Goal: Task Accomplishment & Management: Use online tool/utility

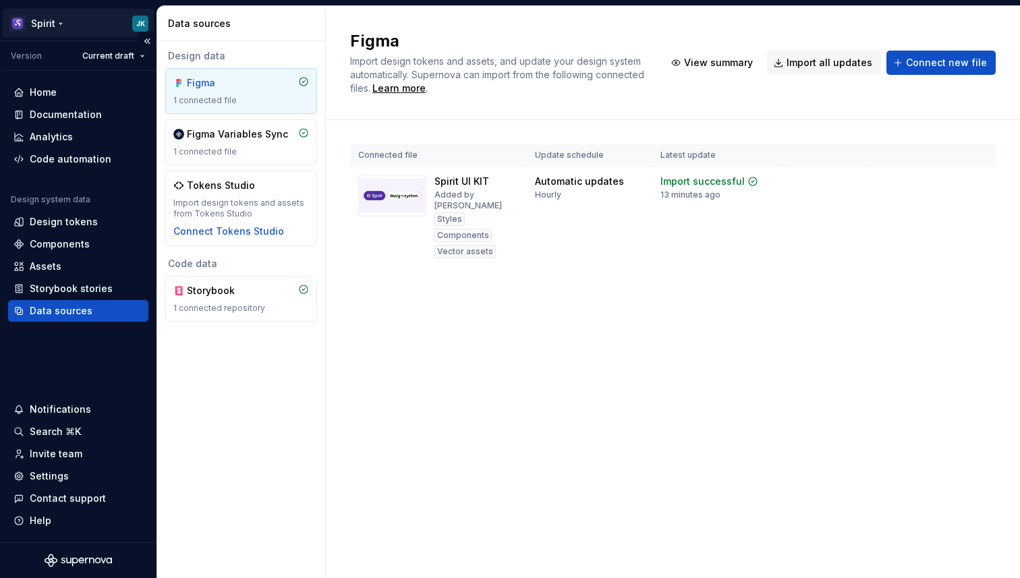
click at [57, 28] on html "Spirit JK Version Current draft Home Documentation Analytics Code automation De…" at bounding box center [510, 289] width 1020 height 578
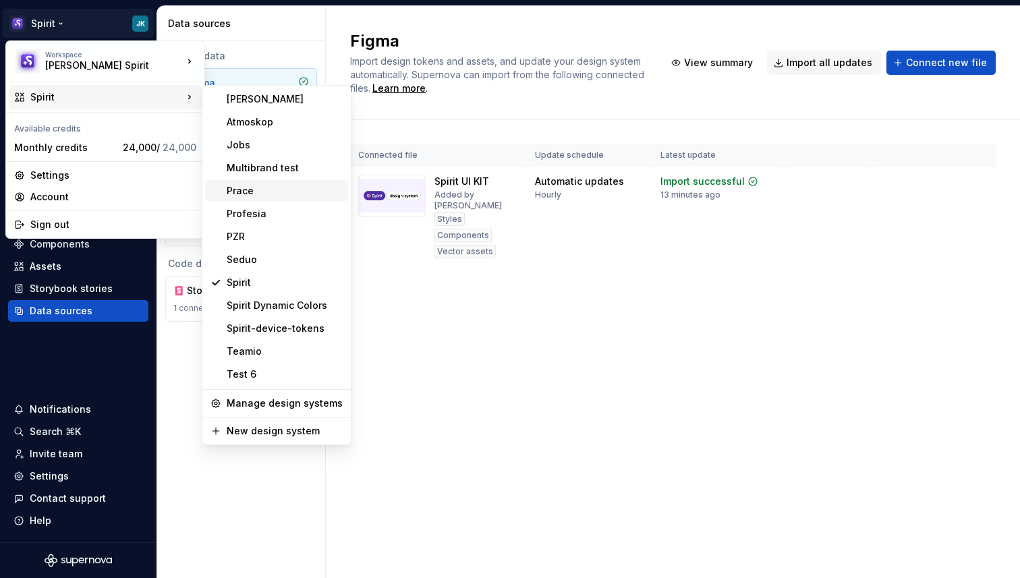
click at [260, 195] on div "Prace" at bounding box center [285, 190] width 116 height 13
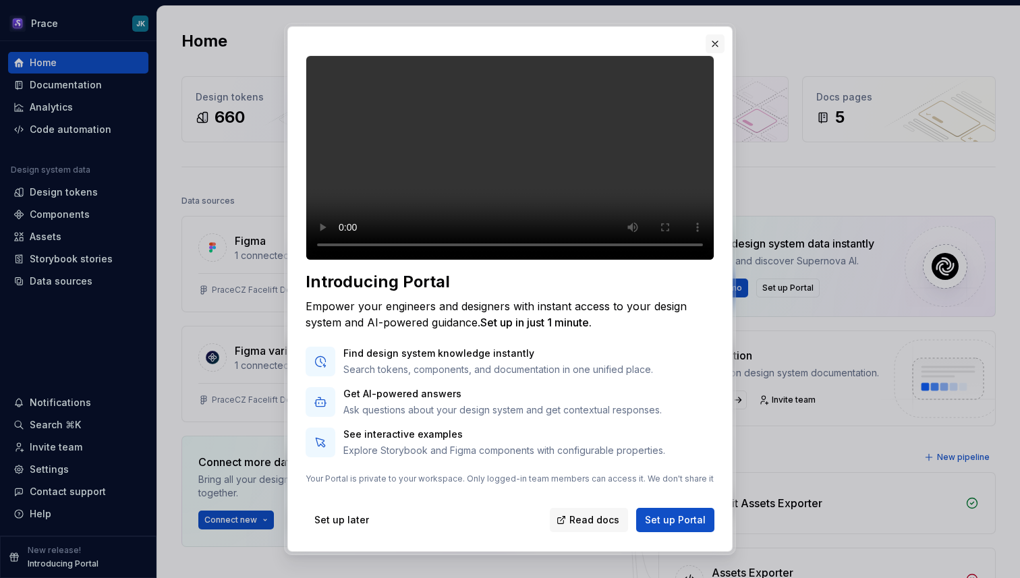
click at [715, 49] on button "button" at bounding box center [715, 43] width 19 height 19
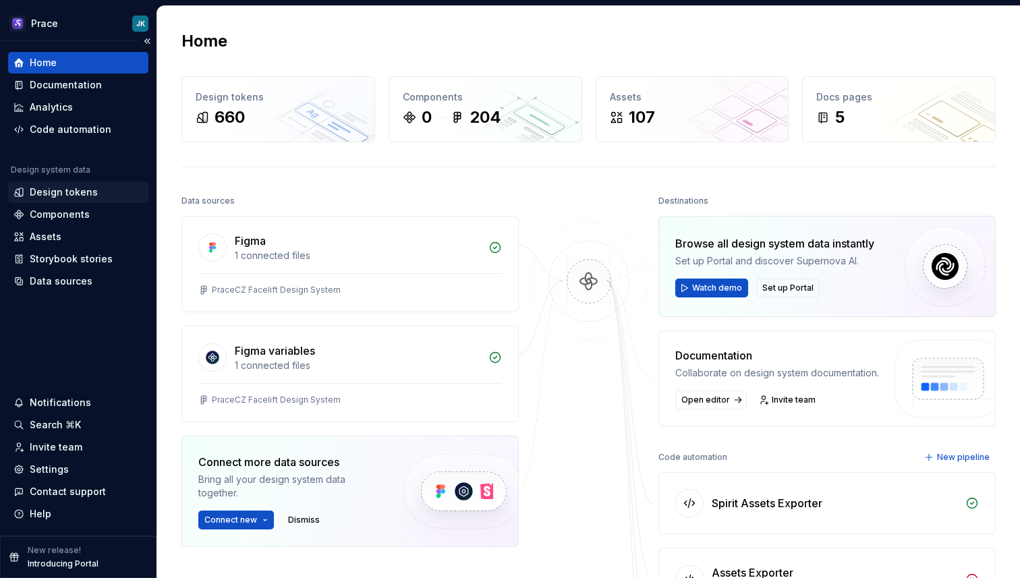
click at [72, 187] on div "Design tokens" at bounding box center [64, 192] width 68 height 13
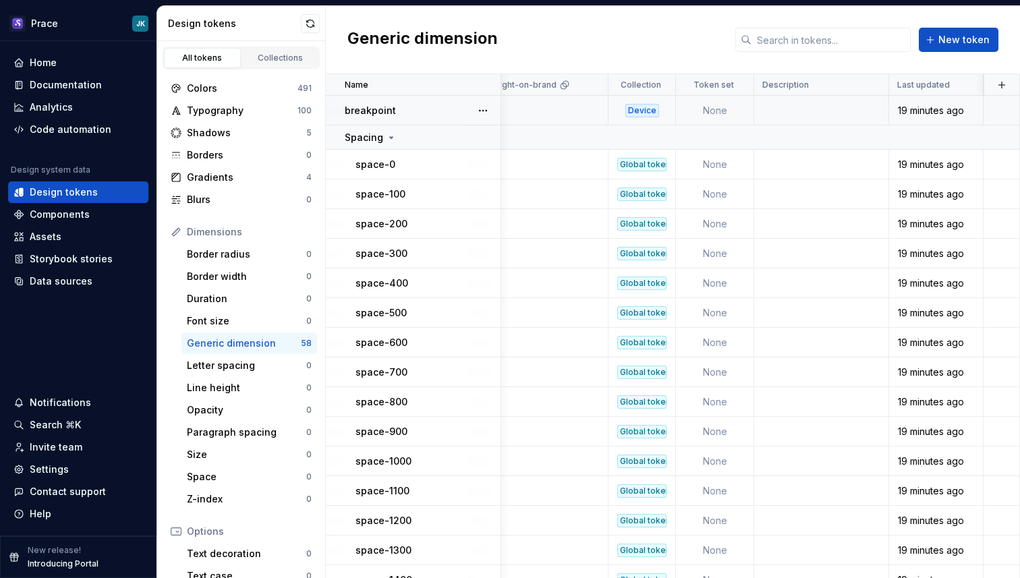
scroll to position [0, 928]
click at [82, 277] on div "Data sources" at bounding box center [61, 281] width 63 height 13
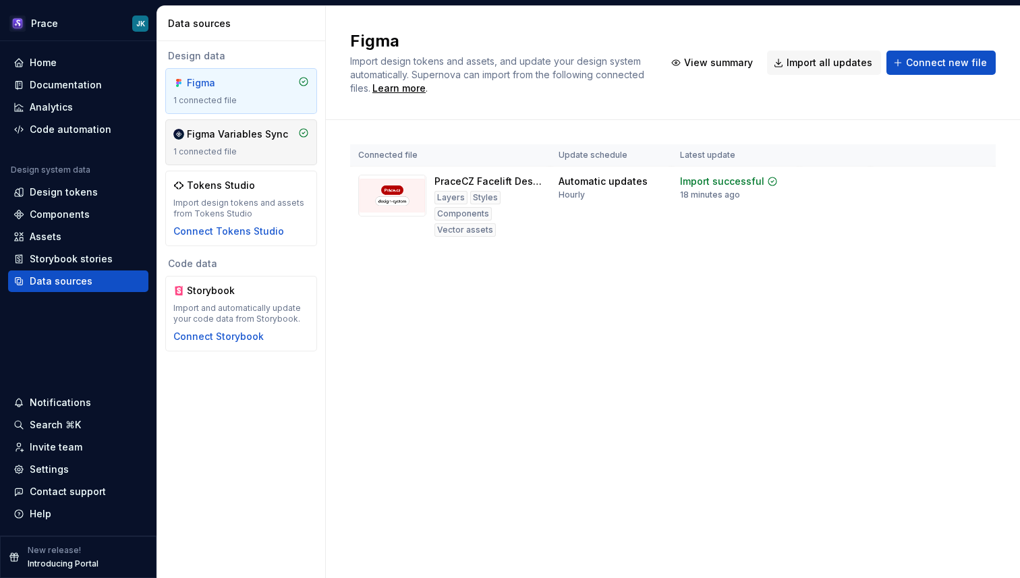
click at [269, 140] on div "Figma Variables Sync" at bounding box center [237, 134] width 101 height 13
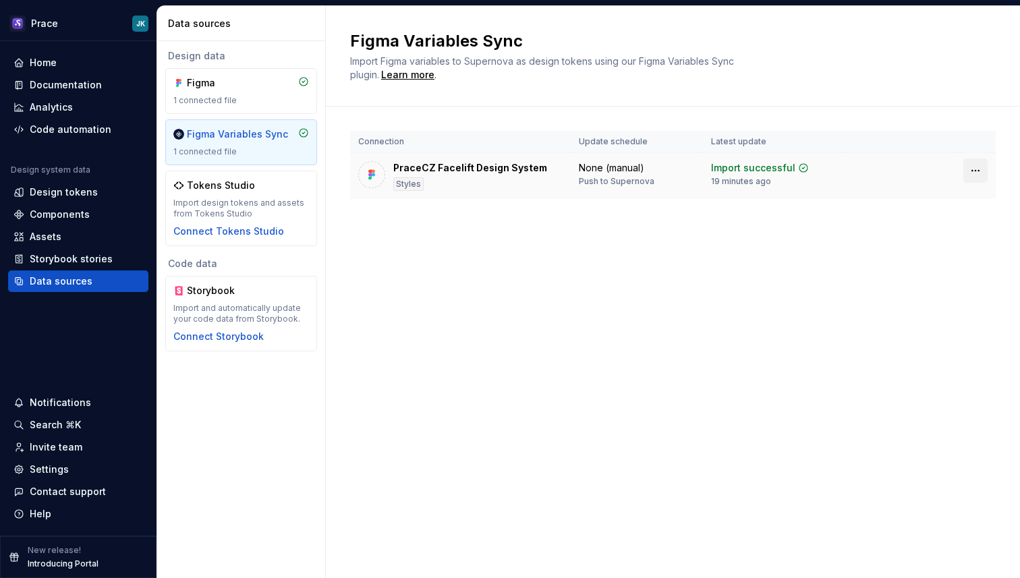
click at [984, 175] on html "Prace JK Home Documentation Analytics Code automation Design system data Design…" at bounding box center [510, 289] width 1020 height 578
click at [771, 236] on html "Prace JK Home Documentation Analytics Code automation Design system data Design…" at bounding box center [510, 289] width 1020 height 578
click at [80, 57] on div "Home" at bounding box center [78, 62] width 130 height 13
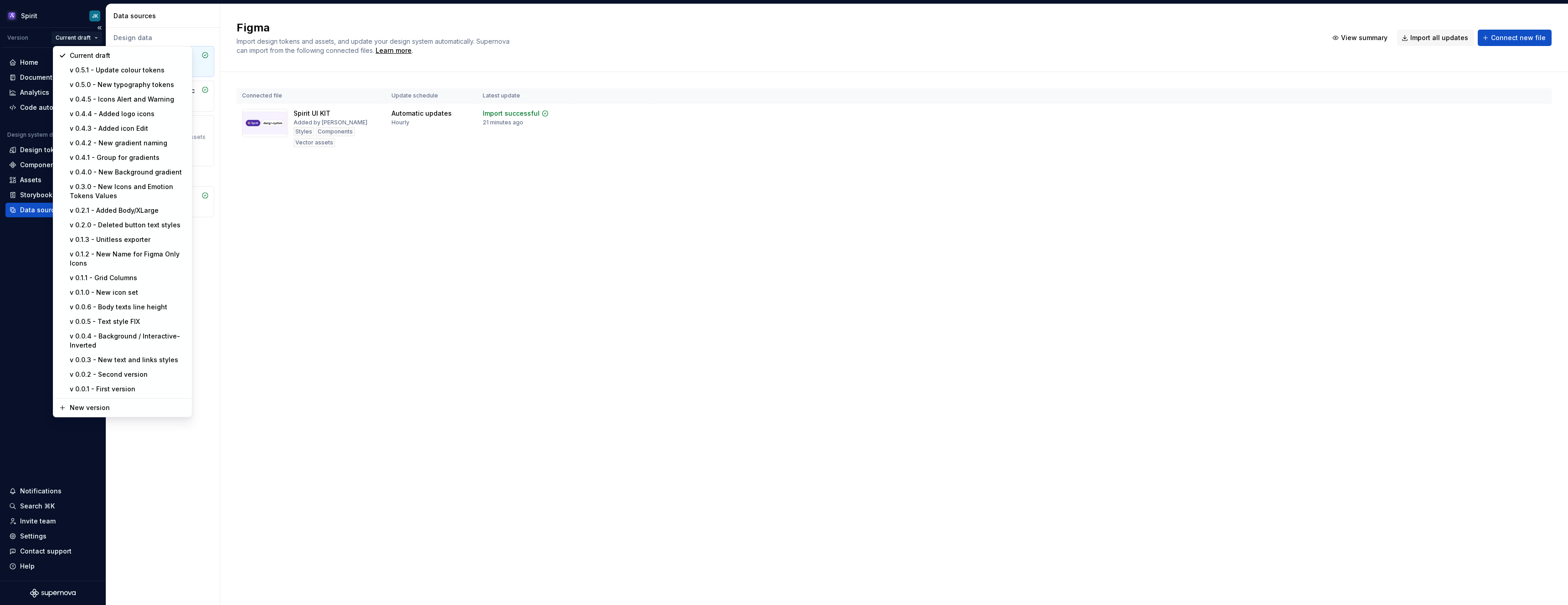
click at [80, 40] on html "Spirit JK Version Current draft Home Documentation Analytics Code automation De…" at bounding box center [784, 302] width 1568 height 605
click at [63, 38] on html "Spirit JK Version Current draft Home Documentation Analytics Code automation De…" at bounding box center [784, 302] width 1568 height 605
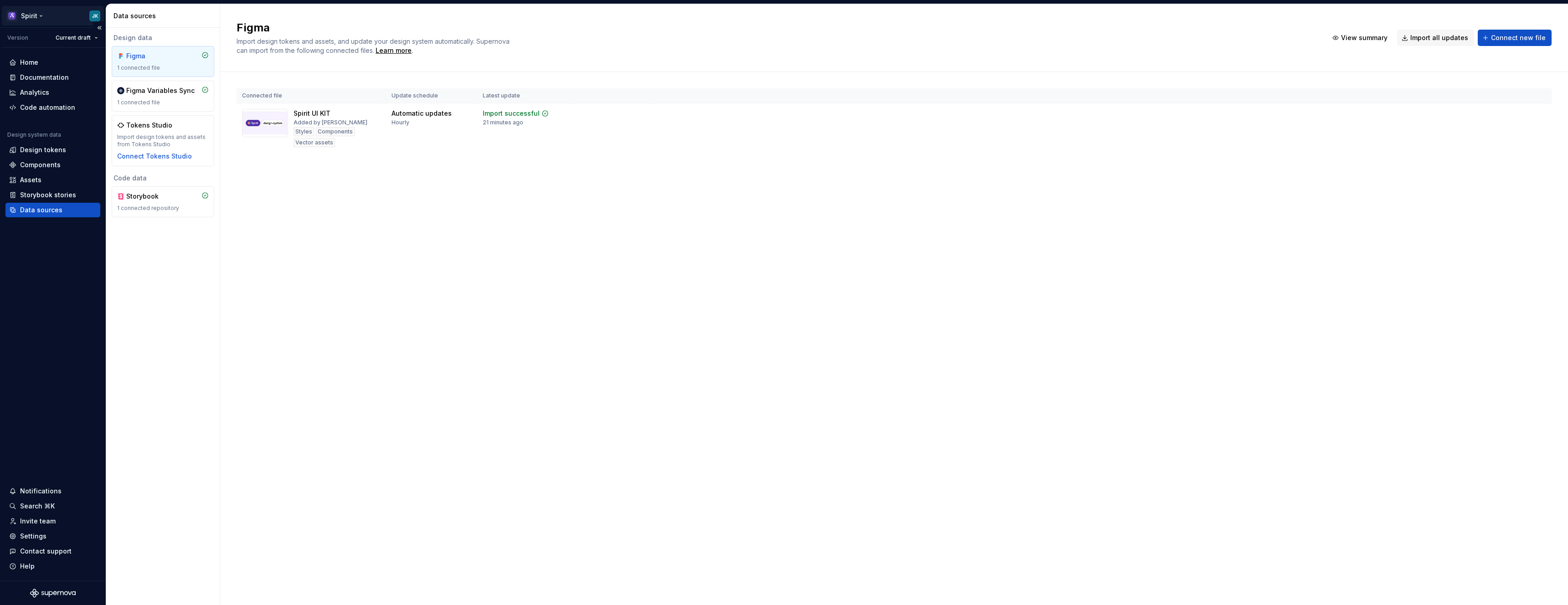
click at [38, 17] on html "Spirit JK Version Current draft Home Documentation Analytics Code automation De…" at bounding box center [784, 302] width 1568 height 605
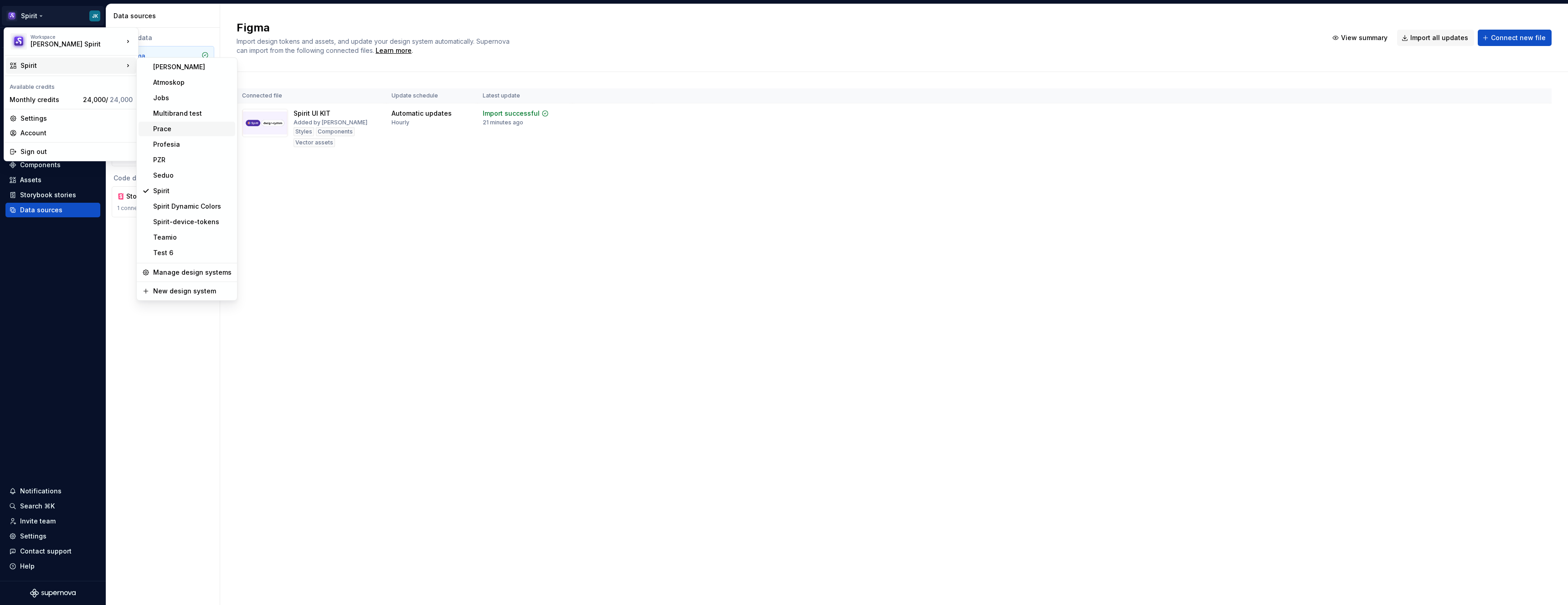
click at [185, 126] on div "Prace" at bounding box center [192, 128] width 78 height 9
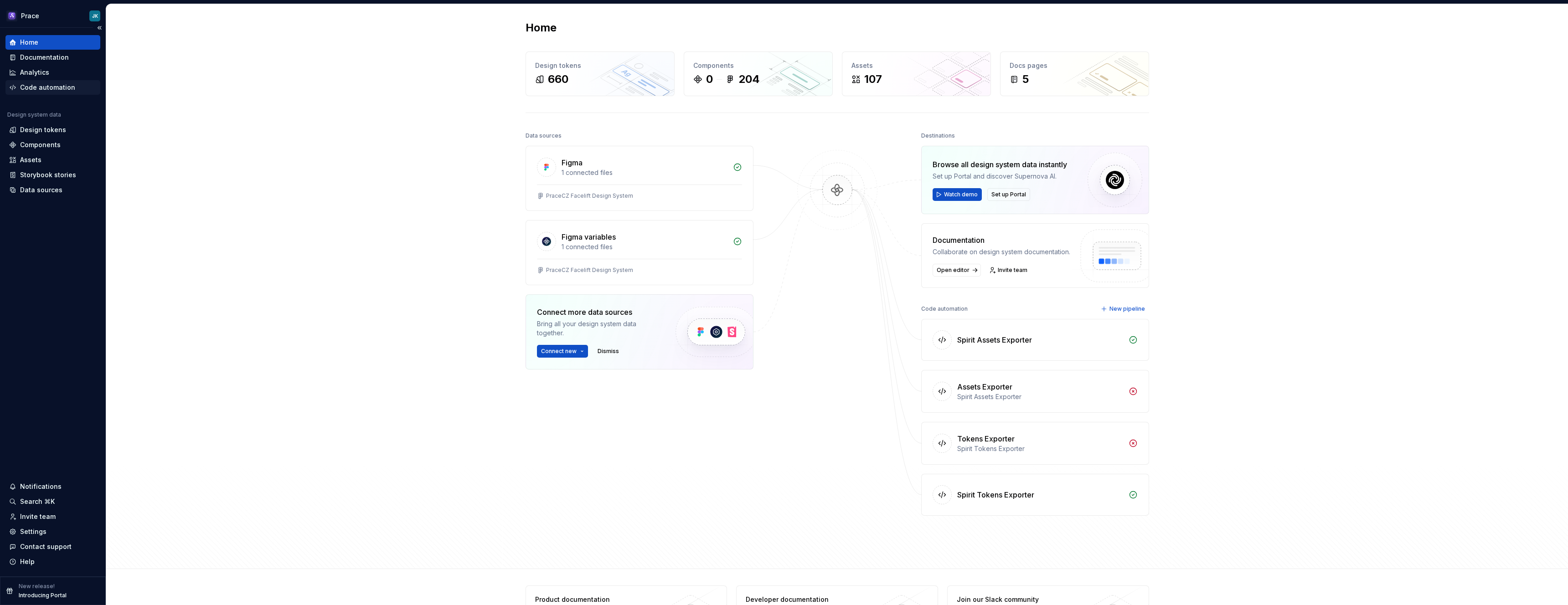
click at [50, 86] on div "Code automation" at bounding box center [48, 87] width 55 height 9
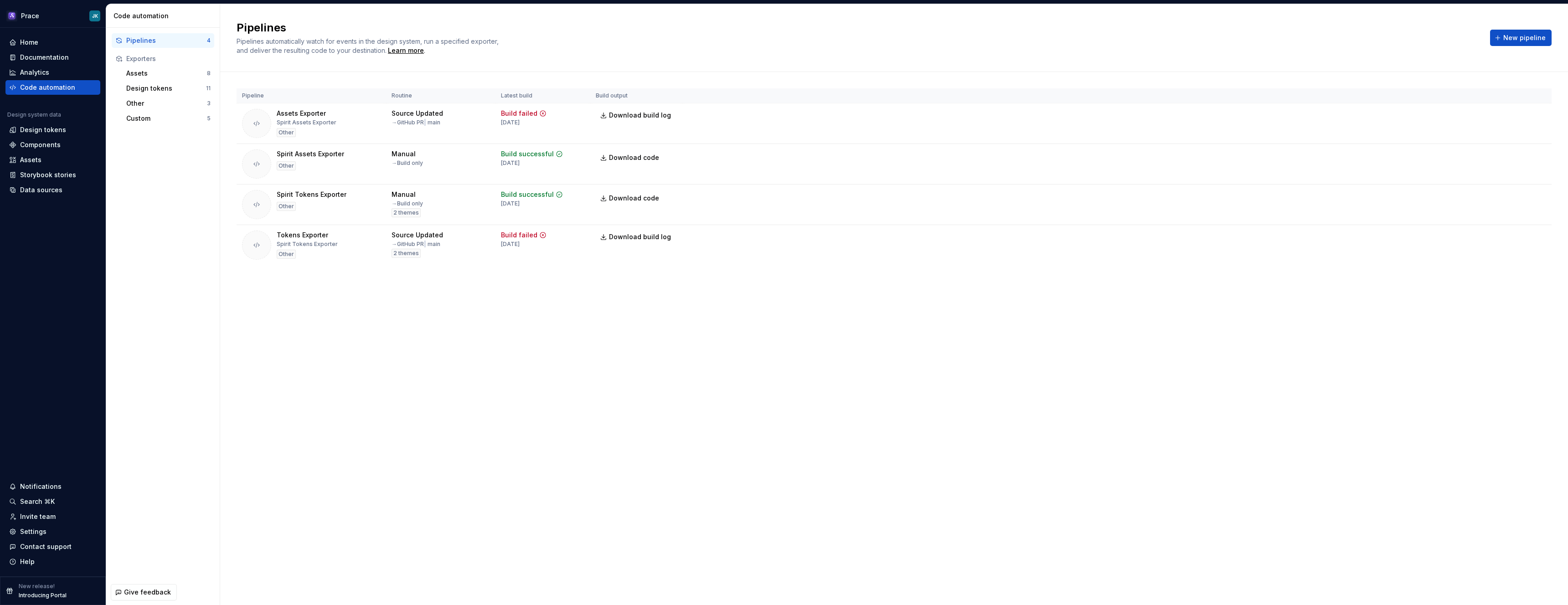
click at [436, 372] on div "Pipelines Pipelines automatically watch for events in the design system, run a …" at bounding box center [894, 305] width 1348 height 601
click at [648, 200] on span "Download code" at bounding box center [634, 198] width 50 height 9
click at [1514, 196] on span "Run" at bounding box center [1514, 196] width 12 height 9
click at [1309, 29] on h2 "Pipelines" at bounding box center [858, 28] width 1243 height 15
click at [648, 329] on div "Pipelines Pipelines automatically watch for events in the design system, run a …" at bounding box center [894, 305] width 1348 height 601
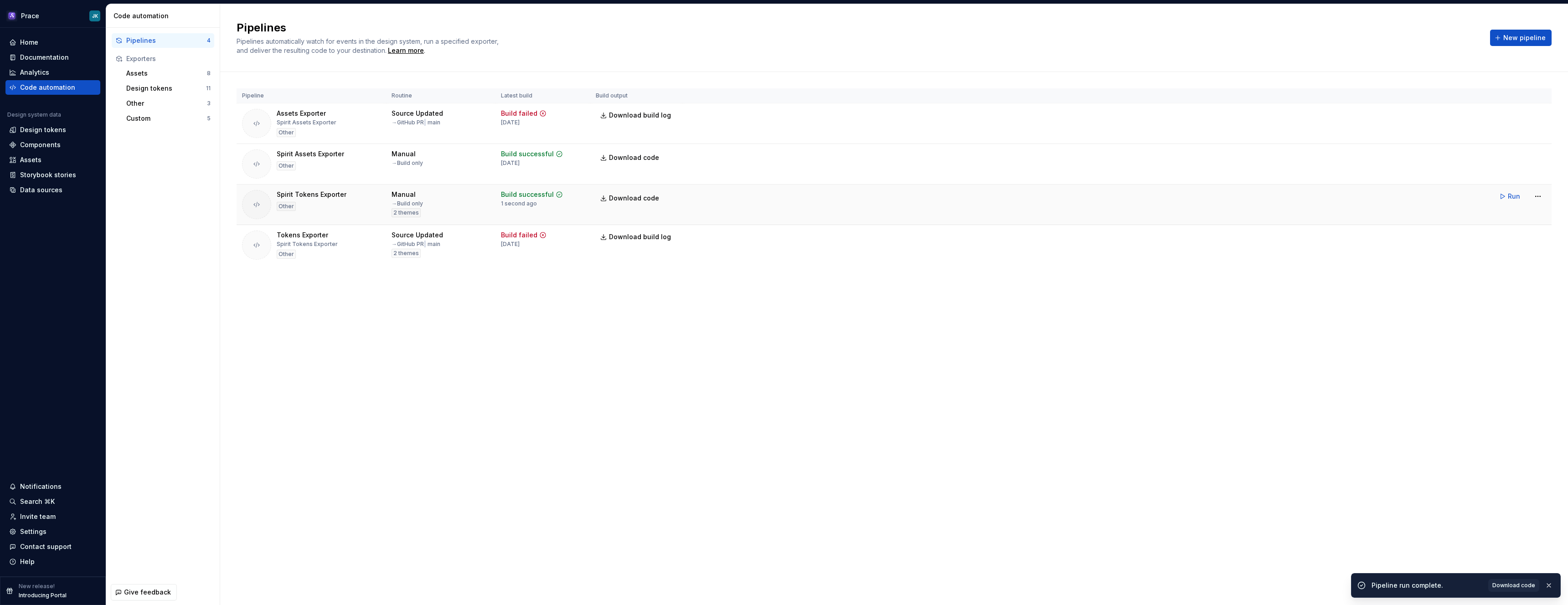
click at [456, 199] on div "Manual → Build only 2 themes" at bounding box center [441, 203] width 99 height 27
click at [1532, 196] on html "Prace JK Home Documentation Analytics Code automation Design system data Design…" at bounding box center [784, 302] width 1568 height 605
click at [1519, 214] on div "Edit pipeline" at bounding box center [1525, 215] width 78 height 9
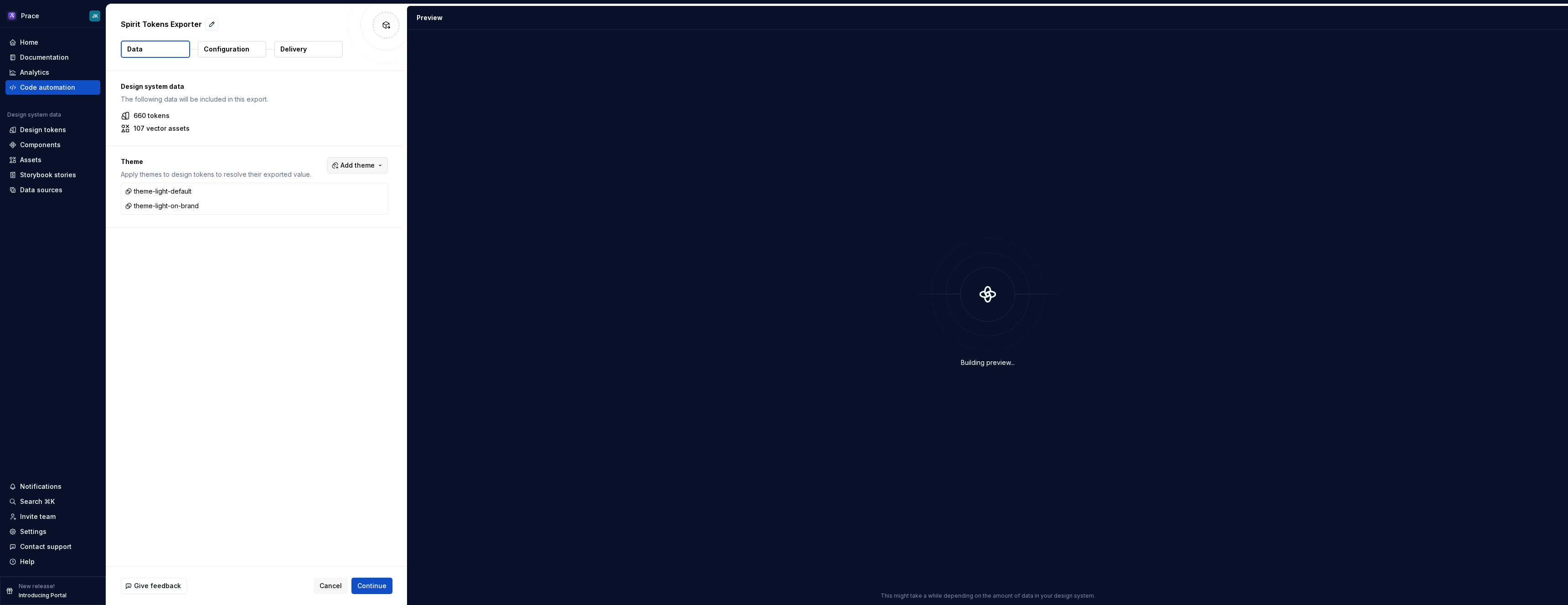
click at [367, 165] on span "Add theme" at bounding box center [357, 165] width 34 height 9
click at [313, 235] on div "Desktop" at bounding box center [308, 230] width 26 height 9
click at [309, 248] on div "Tablet" at bounding box center [305, 245] width 20 height 9
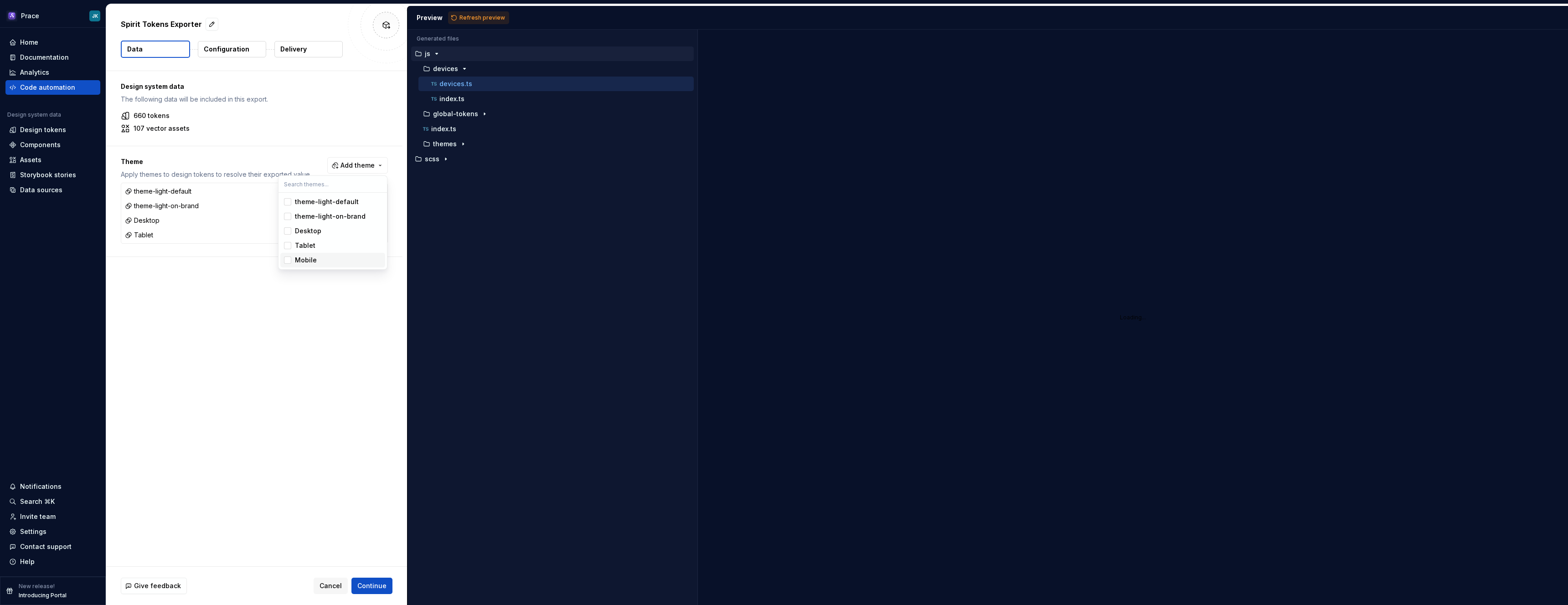
click at [308, 260] on div "Mobile" at bounding box center [306, 260] width 22 height 9
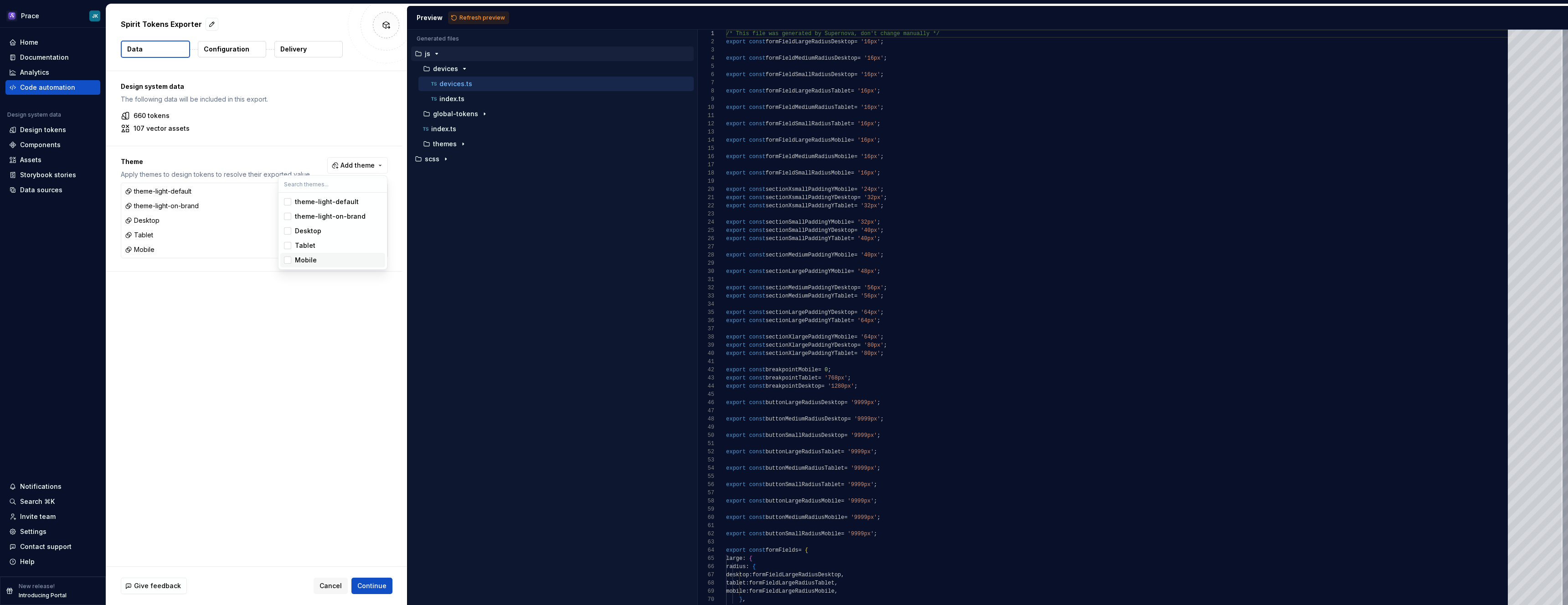
click at [338, 390] on html "Prace JK Home Documentation Analytics Code automation Design system data Design…" at bounding box center [784, 302] width 1568 height 605
click at [378, 587] on span "Continue" at bounding box center [371, 585] width 29 height 9
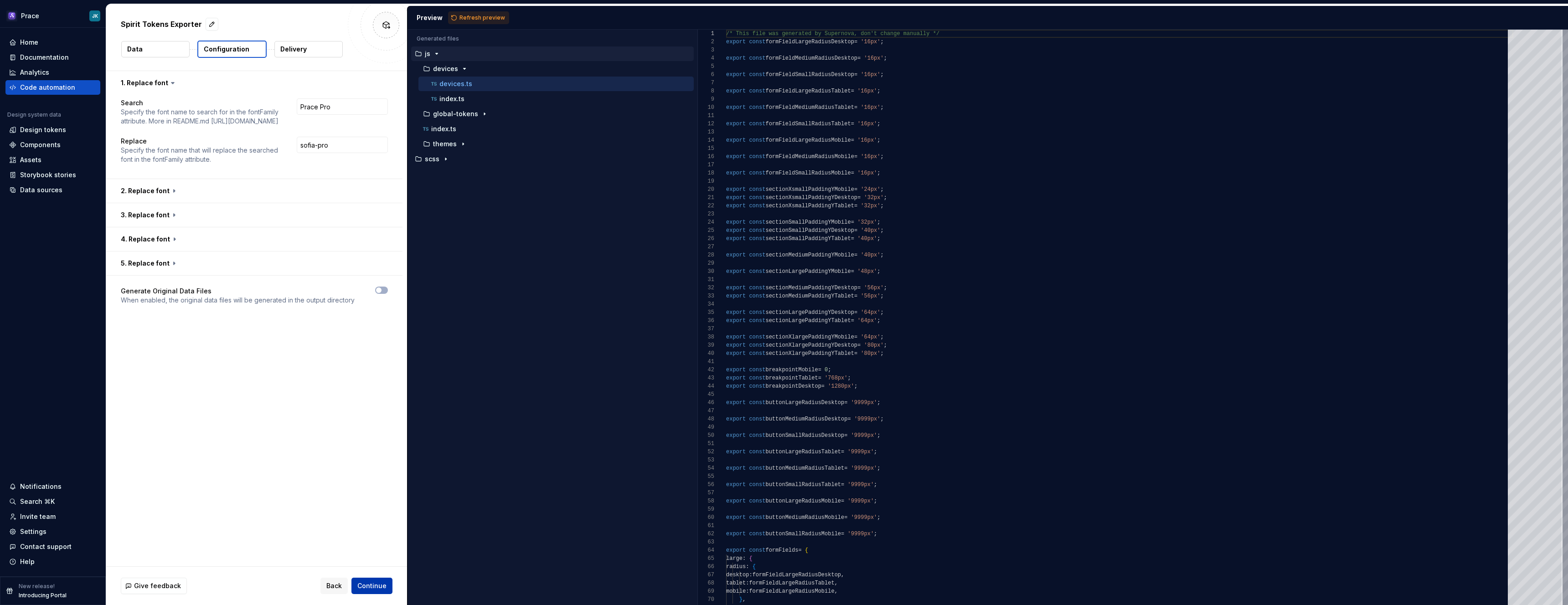
click at [376, 584] on span "Continue" at bounding box center [371, 585] width 29 height 9
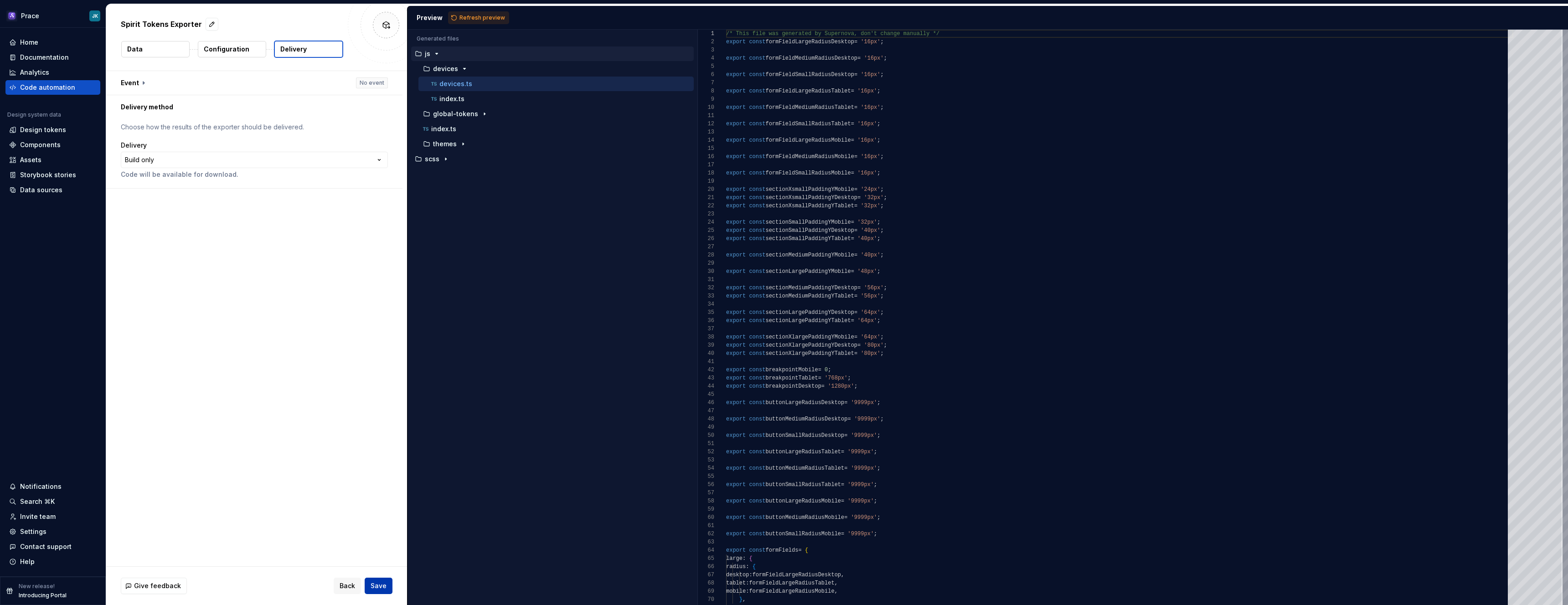
click at [376, 584] on span "Save" at bounding box center [379, 585] width 16 height 9
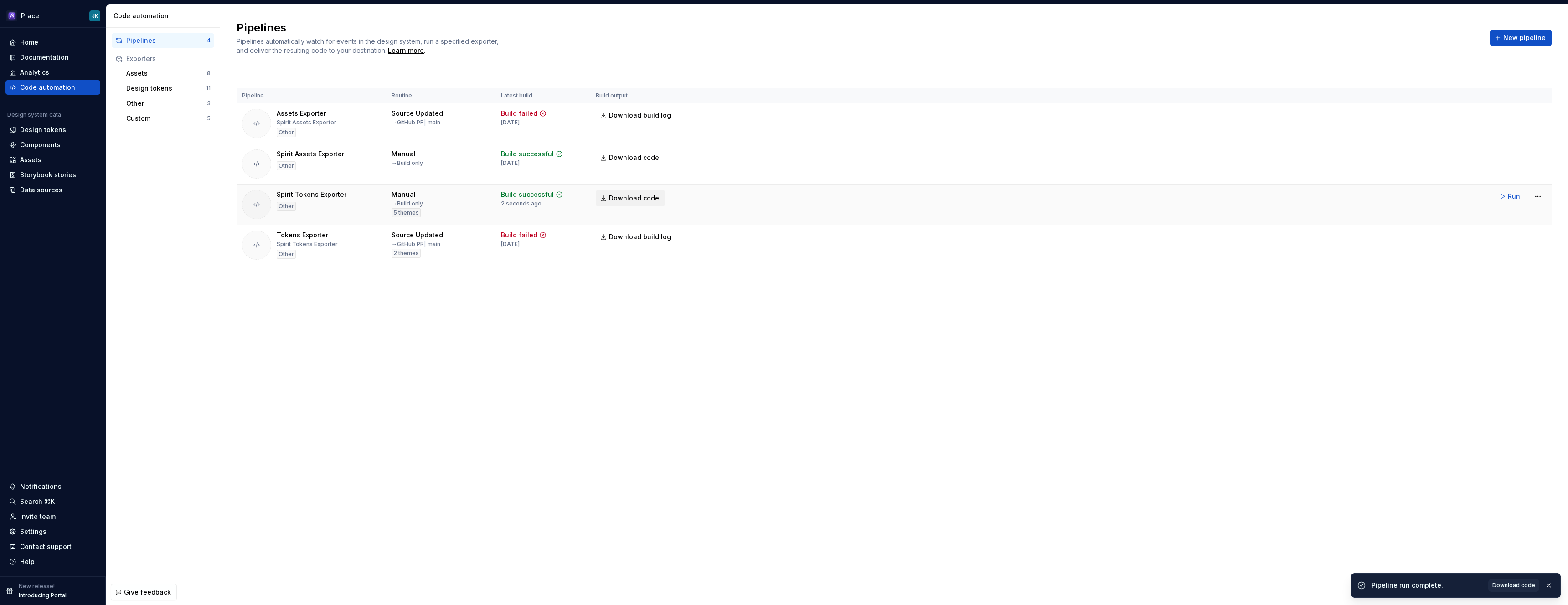
click at [631, 200] on span "Download code" at bounding box center [634, 198] width 50 height 9
